Goal: Navigation & Orientation: Find specific page/section

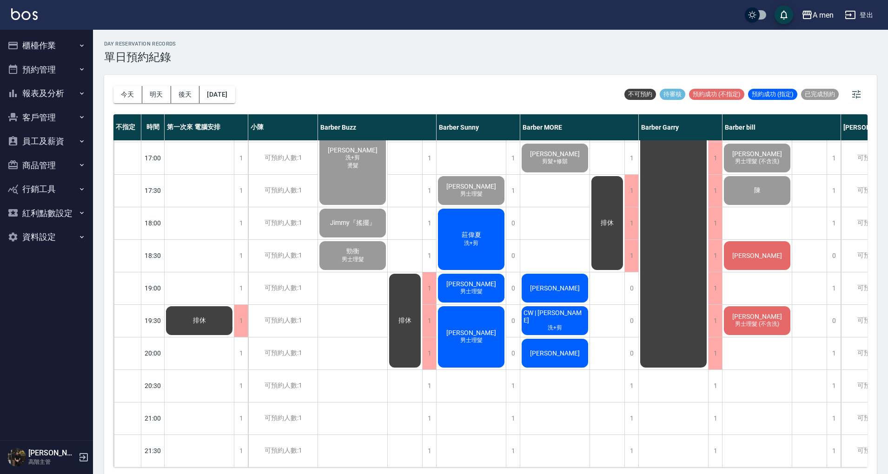
scroll to position [397, 0]
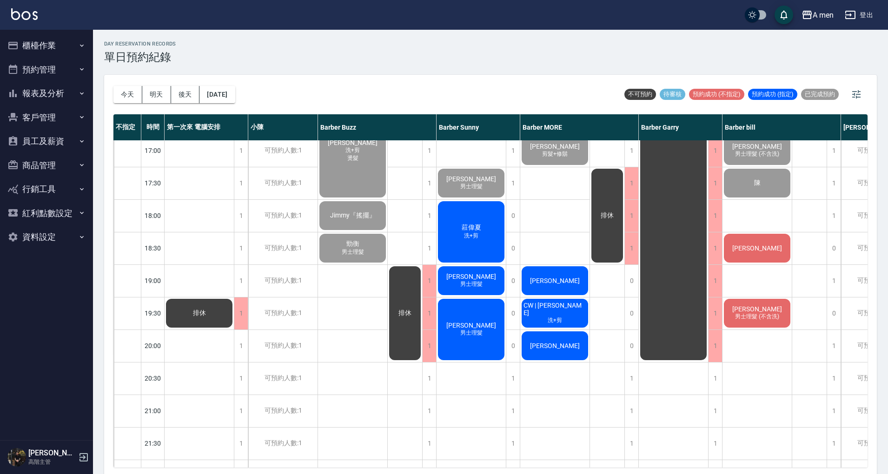
click at [63, 40] on button "櫃檯作業" at bounding box center [47, 45] width 86 height 24
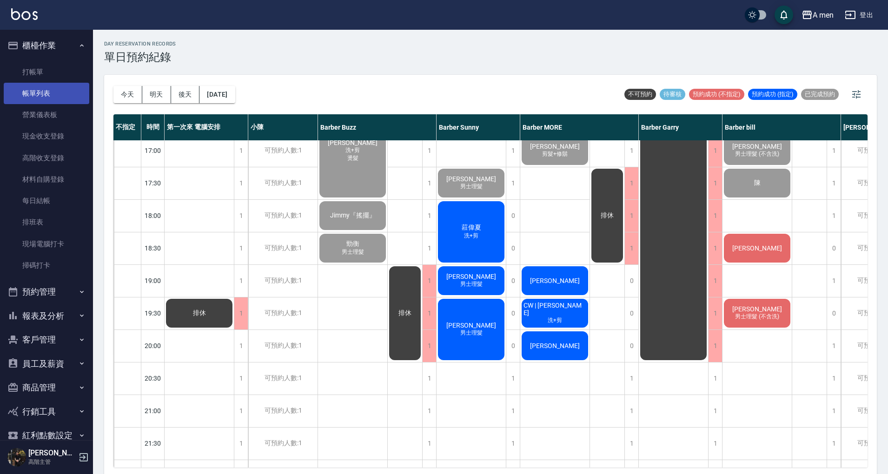
click at [60, 87] on link "帳單列表" at bounding box center [47, 93] width 86 height 21
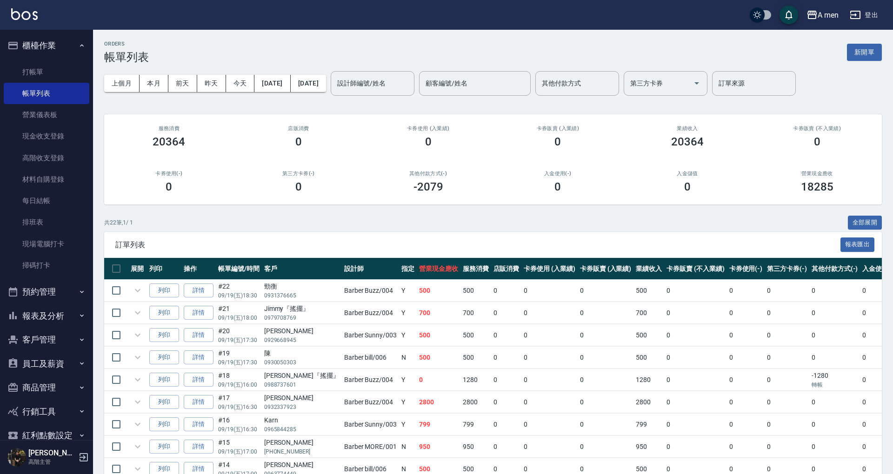
click at [65, 43] on button "櫃檯作業" at bounding box center [47, 45] width 86 height 24
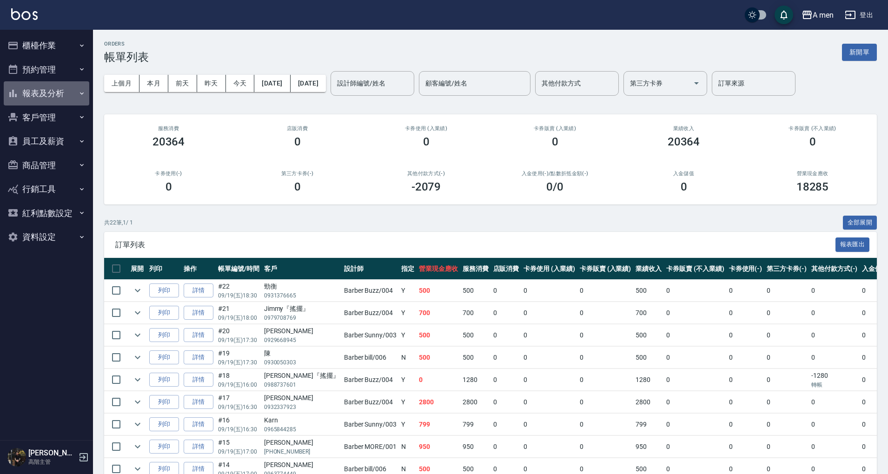
click at [63, 93] on button "報表及分析" at bounding box center [47, 93] width 86 height 24
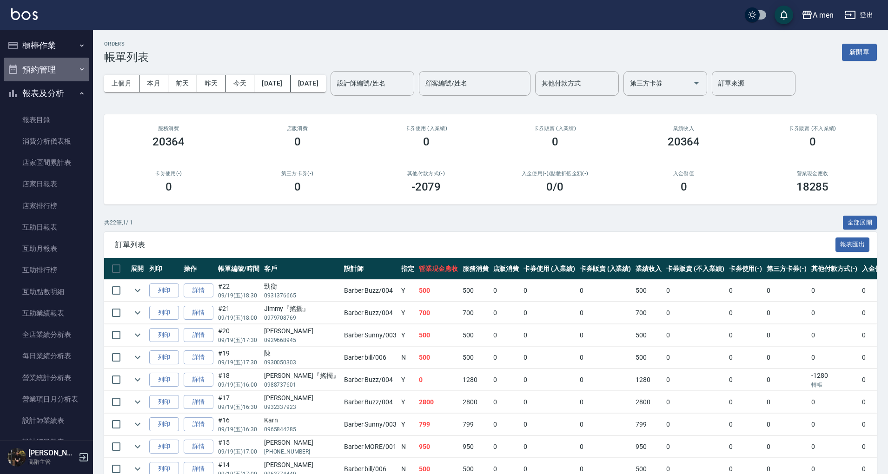
click at [73, 67] on button "預約管理" at bounding box center [47, 70] width 86 height 24
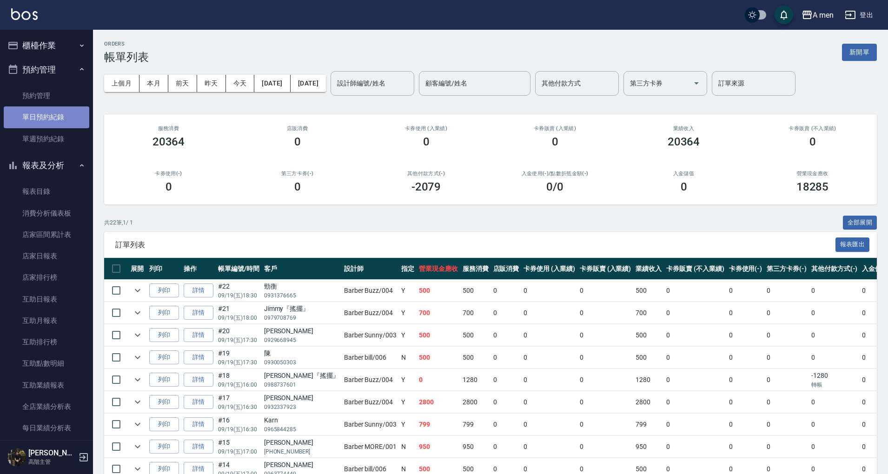
click at [67, 107] on link "單日預約紀錄" at bounding box center [47, 117] width 86 height 21
